Goal: Register for event/course

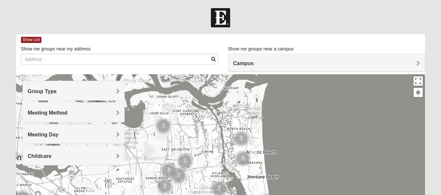
click at [57, 93] on span "Group Type" at bounding box center [42, 92] width 29 height 6
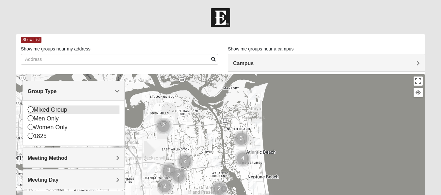
click at [59, 109] on div "Mixed Group" at bounding box center [74, 110] width 92 height 9
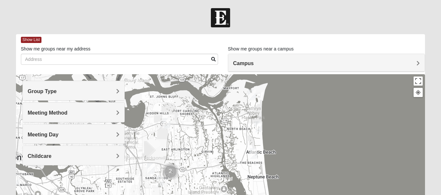
click at [68, 114] on span "Meeting Method" at bounding box center [48, 113] width 40 height 6
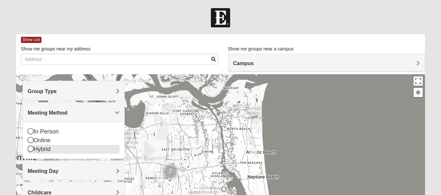
click at [29, 149] on icon at bounding box center [31, 149] width 6 height 6
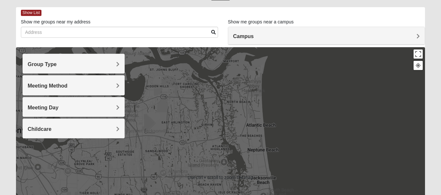
scroll to position [27, 0]
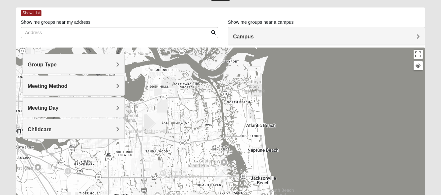
click at [418, 59] on div at bounding box center [220, 178] width 409 height 261
click at [416, 57] on button "Toggle fullscreen view" at bounding box center [417, 54] width 9 height 9
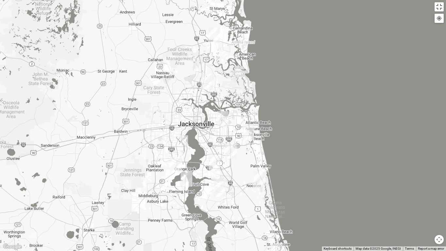
click at [208, 81] on img "North Jax" at bounding box center [207, 82] width 12 height 16
click at [228, 47] on button "Close" at bounding box center [236, 53] width 16 height 16
click at [212, 35] on img "Wildlight" at bounding box center [214, 35] width 12 height 16
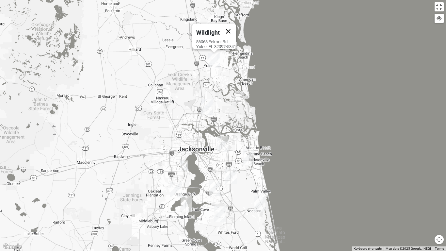
click at [234, 26] on button "Close" at bounding box center [228, 31] width 16 height 16
click at [439, 11] on button "Toggle fullscreen view" at bounding box center [438, 6] width 9 height 9
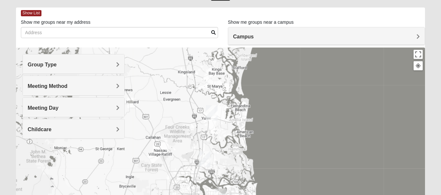
click at [57, 65] on span "Group Type" at bounding box center [42, 65] width 29 height 6
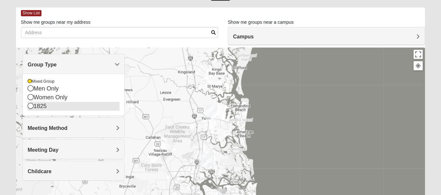
click at [30, 107] on icon at bounding box center [31, 106] width 6 height 6
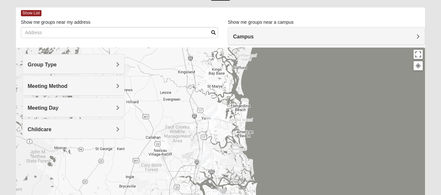
click at [57, 65] on span "Group Type" at bounding box center [42, 65] width 29 height 6
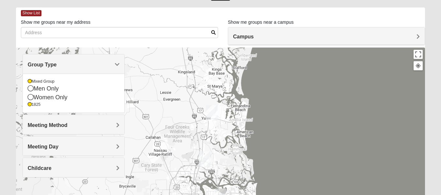
click at [57, 65] on span "Group Type" at bounding box center [42, 65] width 29 height 6
